Goal: Transaction & Acquisition: Purchase product/service

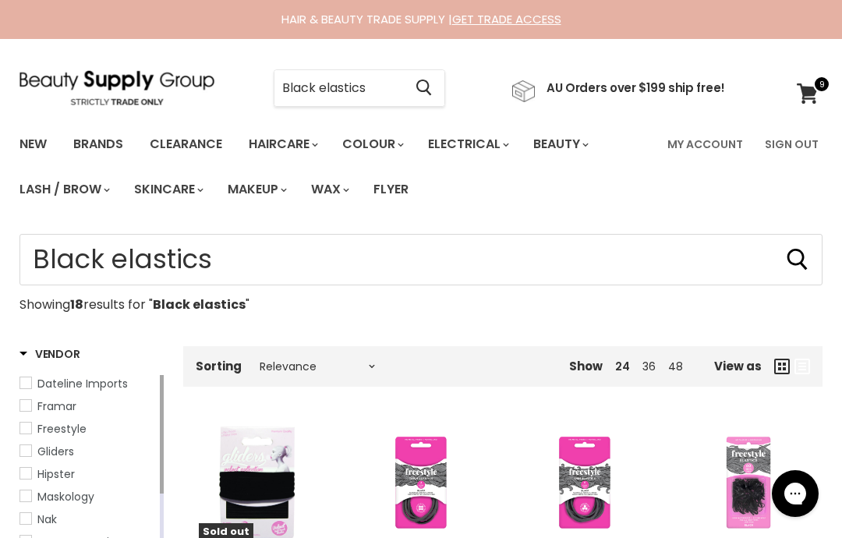
click at [813, 91] on span at bounding box center [821, 84] width 17 height 17
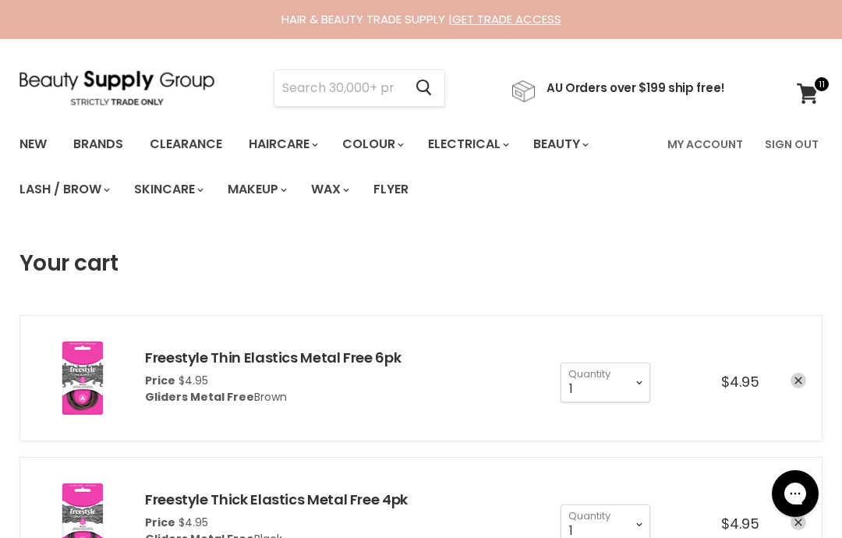
click at [375, 98] on input "Search" at bounding box center [338, 88] width 129 height 36
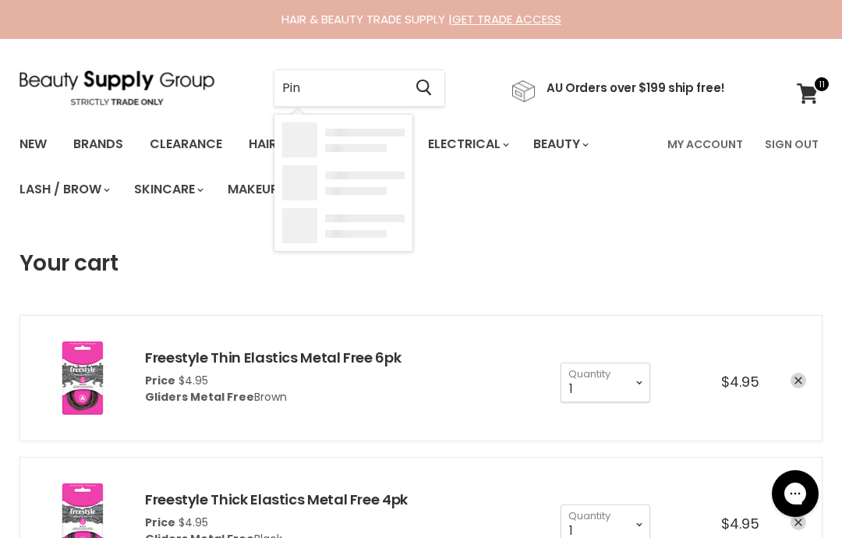
type input "Pins"
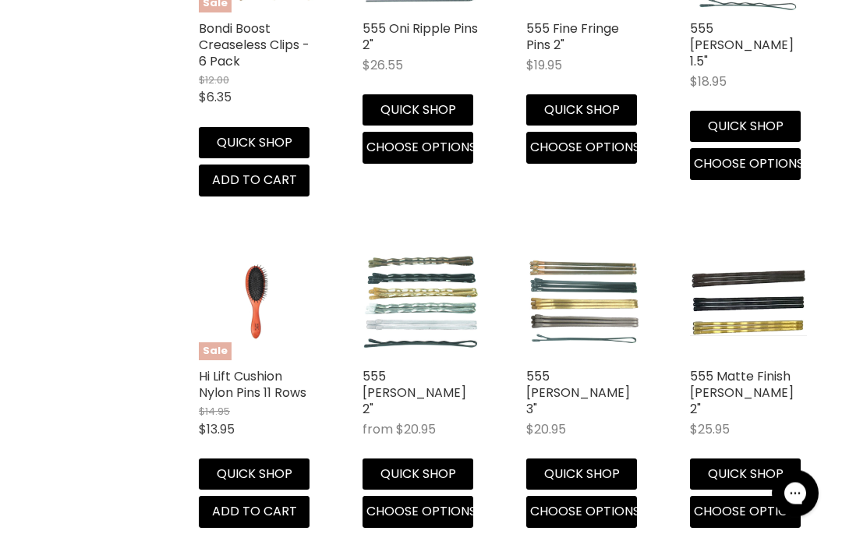
scroll to position [1854, 0]
click at [420, 298] on img "Main content" at bounding box center [420, 301] width 117 height 95
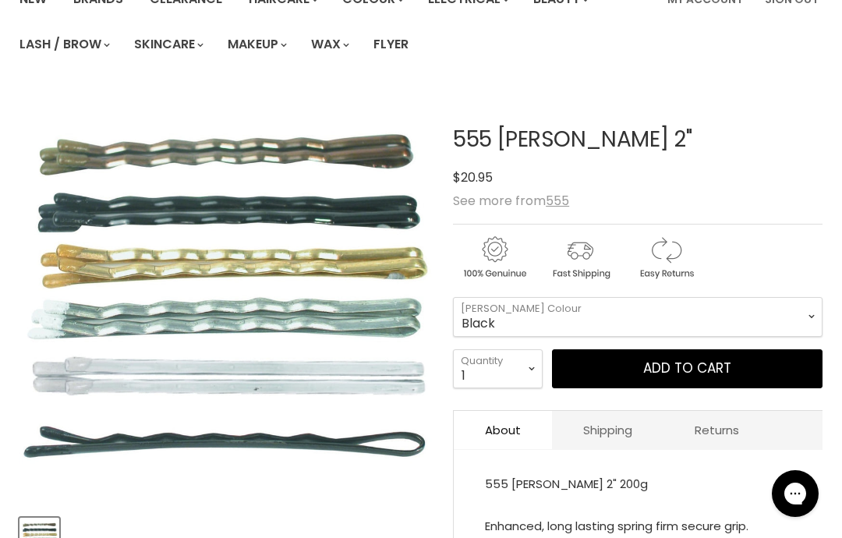
scroll to position [158, 0]
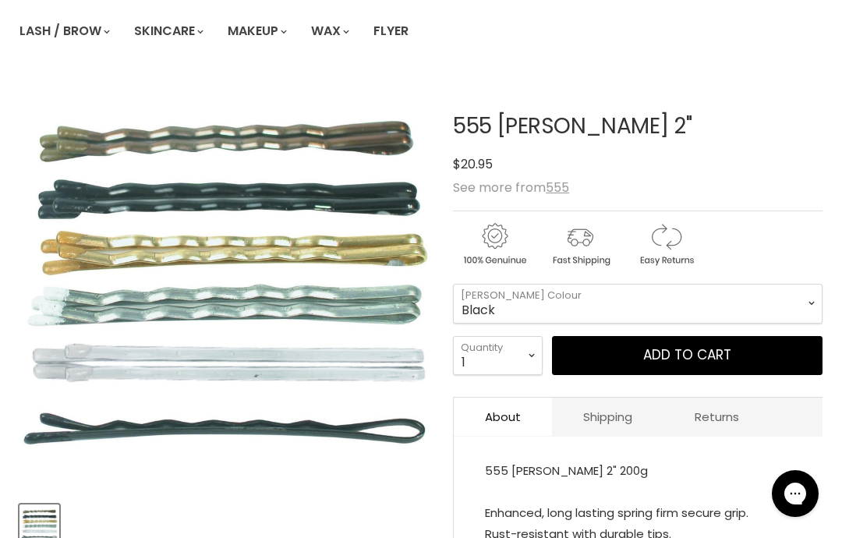
click at [698, 364] on span "Add to cart" at bounding box center [687, 354] width 88 height 19
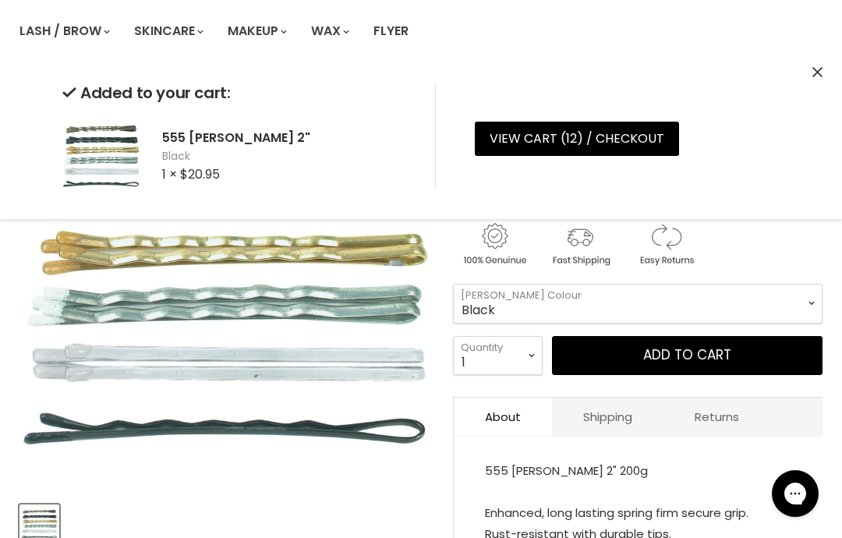
click at [623, 148] on link "View cart ( 12 ) / Checkout" at bounding box center [577, 139] width 204 height 34
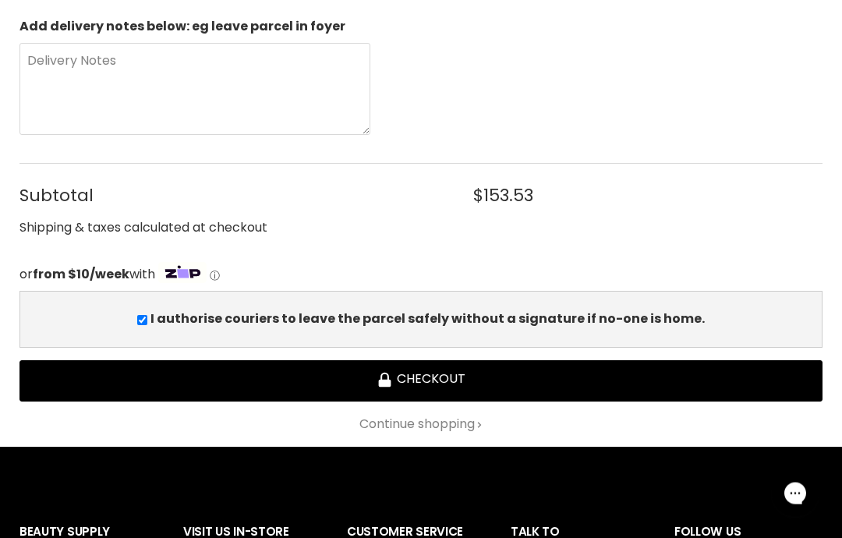
scroll to position [2013, 0]
